Goal: Information Seeking & Learning: Learn about a topic

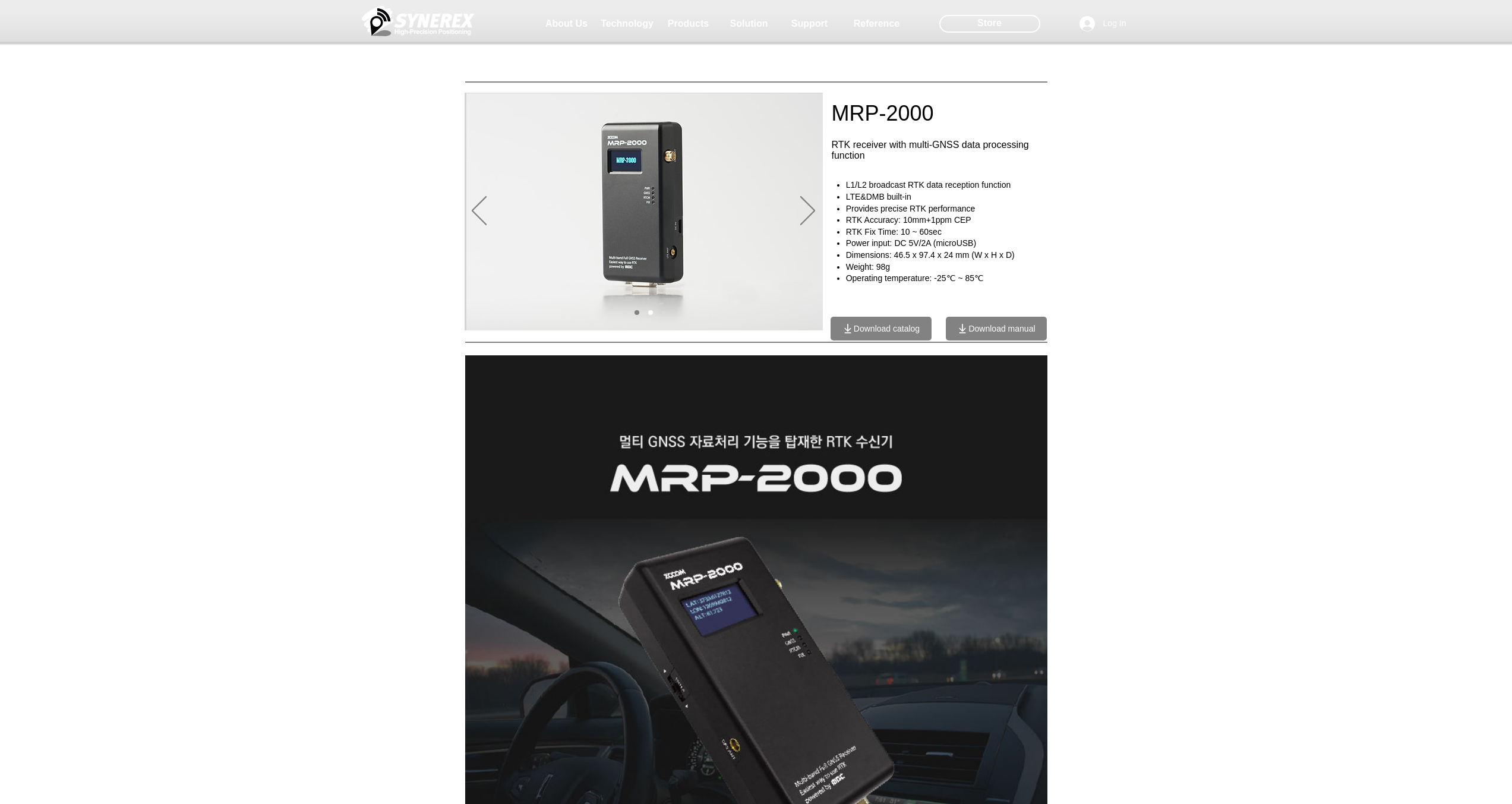
click at [957, 217] on span "RTK Accuracy: 10mm+1ppm CEP" at bounding box center [908, 220] width 125 height 9
click at [1085, 229] on div "main content" at bounding box center [756, 255] width 1512 height 148
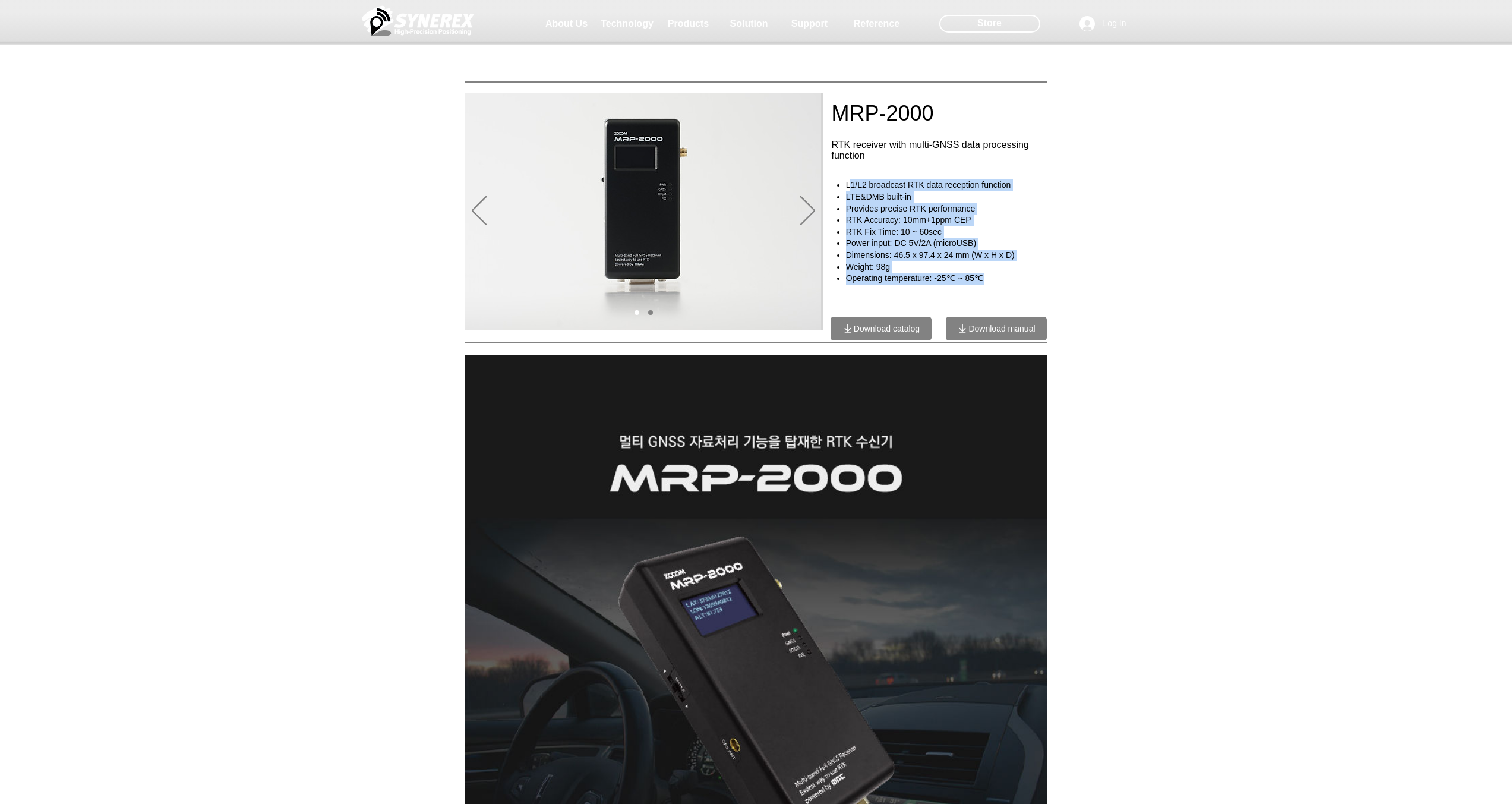
drag, startPoint x: 999, startPoint y: 278, endPoint x: 848, endPoint y: 185, distance: 177.3
click at [848, 185] on ul "L1/L2 broadcast RTK data reception function LTE&DMB built-in Provides precise R…" at bounding box center [945, 232] width 221 height 104
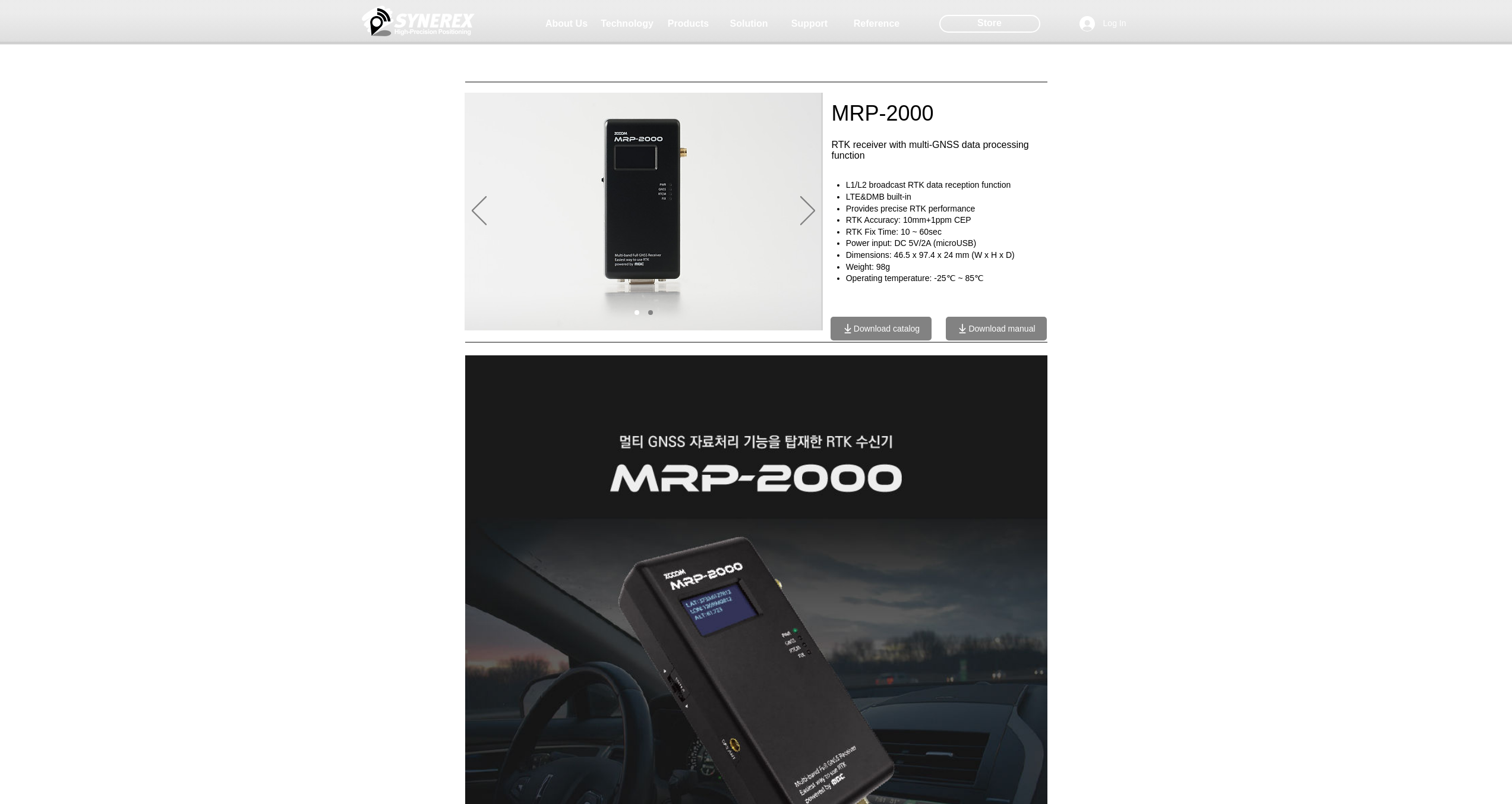
click at [1086, 278] on div "main content" at bounding box center [756, 255] width 1512 height 148
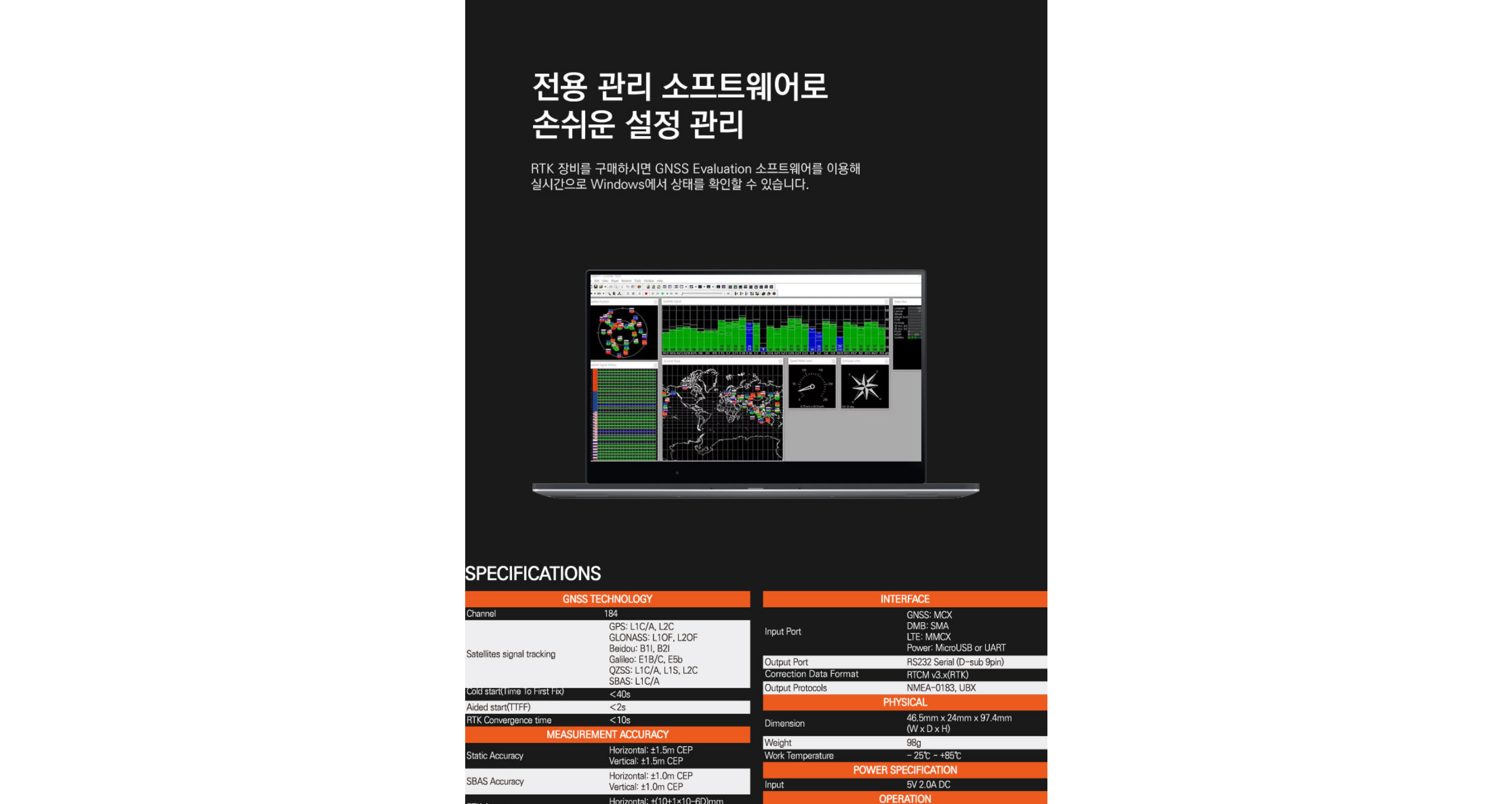
scroll to position [3141, 0]
